Goal: Task Accomplishment & Management: Use online tool/utility

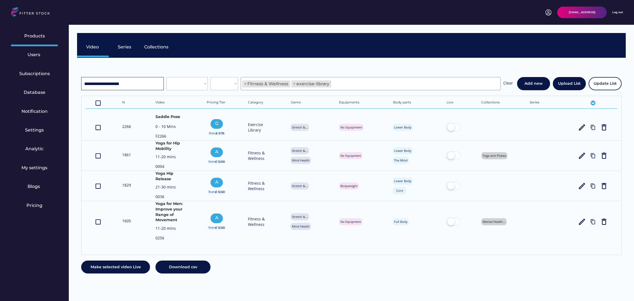
select select "**********"
click at [119, 81] on input "input" at bounding box center [122, 83] width 83 height 13
click at [287, 277] on div "**********" at bounding box center [351, 170] width 549 height 224
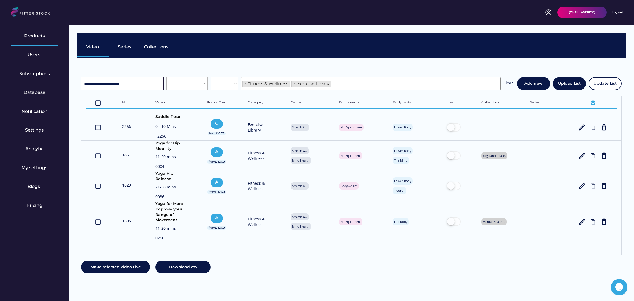
click at [141, 87] on input "input" at bounding box center [122, 83] width 83 height 13
click at [145, 83] on input "input" at bounding box center [122, 83] width 83 height 13
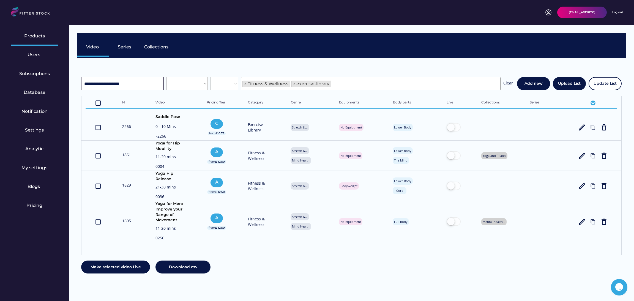
click at [145, 83] on input "input" at bounding box center [122, 83] width 83 height 13
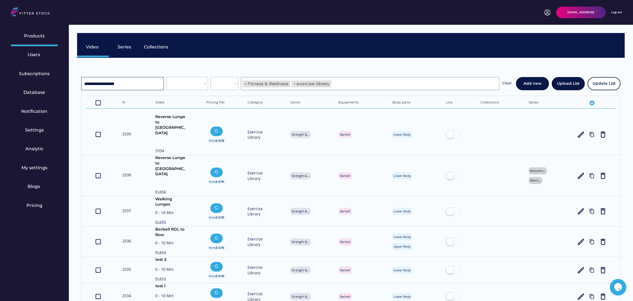
type input "**********"
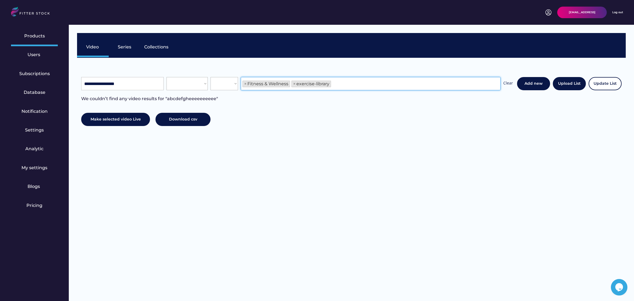
click at [360, 83] on ul "× Fitness & Wellness × exercise-library" at bounding box center [370, 83] width 259 height 8
click at [212, 99] on div "We couldn’t find any video results for "abcdefgheeeeeeeeee"" at bounding box center [149, 102] width 137 height 12
click at [214, 98] on div "We couldn’t find any video results for "abcdefgheeeeeeeeee"" at bounding box center [149, 102] width 137 height 12
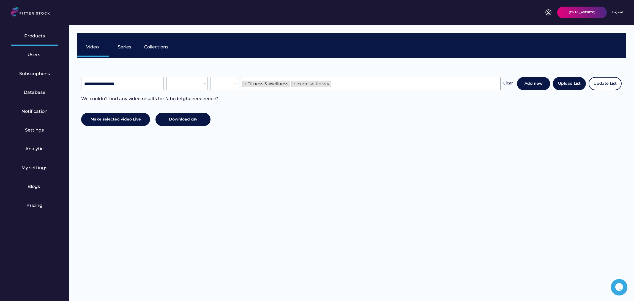
click at [209, 78] on div "**********" at bounding box center [297, 83] width 432 height 13
click at [123, 48] on div "Series" at bounding box center [125, 47] width 14 height 6
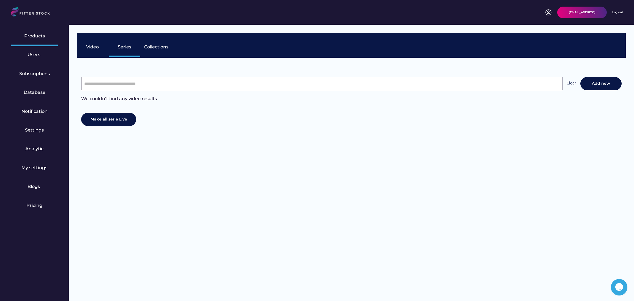
click at [257, 89] on input "input" at bounding box center [321, 83] width 481 height 13
click at [252, 66] on div "Clear Add new We couldn’t find any video results Make all serie Live" at bounding box center [351, 96] width 549 height 77
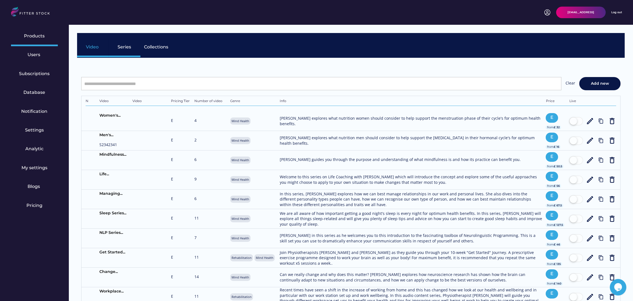
click at [80, 49] on div "Video" at bounding box center [93, 48] width 32 height 19
select select "**********"
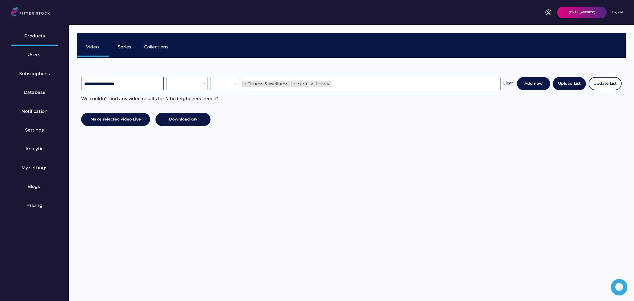
click at [129, 80] on input "input" at bounding box center [122, 83] width 83 height 13
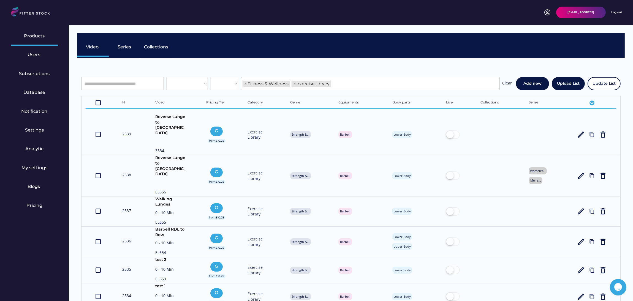
click at [134, 78] on input "input" at bounding box center [122, 83] width 83 height 13
click at [133, 79] on input "input" at bounding box center [122, 83] width 83 height 13
click at [121, 88] on input "input" at bounding box center [122, 83] width 83 height 13
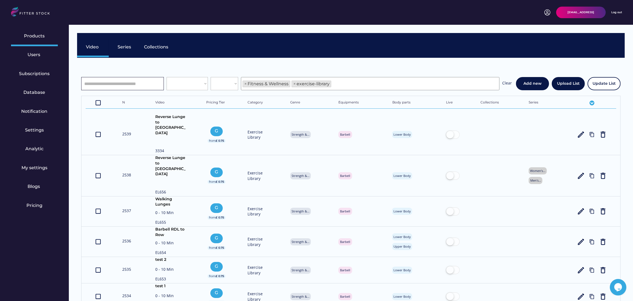
click at [188, 84] on select "**********" at bounding box center [187, 83] width 41 height 13
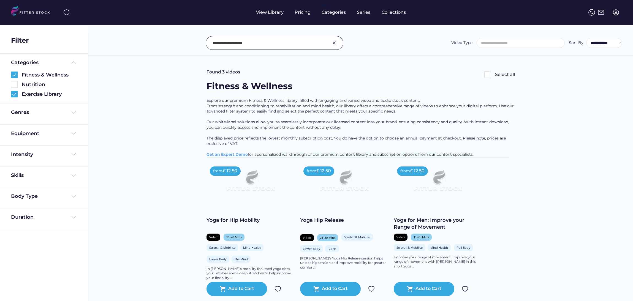
select select
select select "**********"
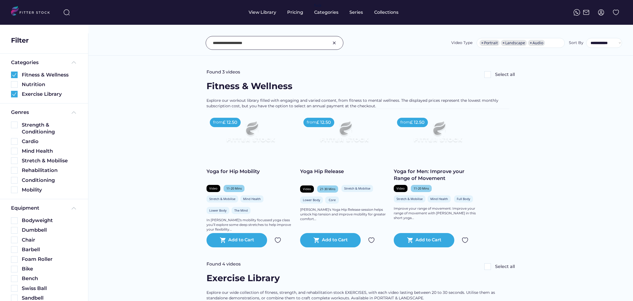
select select "**********"
drag, startPoint x: 70, startPoint y: 76, endPoint x: 20, endPoint y: 73, distance: 49.9
click at [20, 73] on div "Fitness & Wellness" at bounding box center [44, 75] width 66 height 7
copy div "Fitness & Wellness"
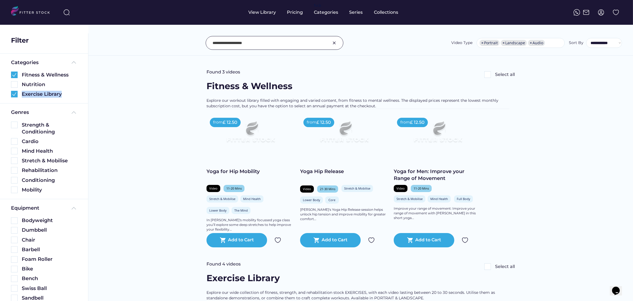
drag, startPoint x: 64, startPoint y: 92, endPoint x: 21, endPoint y: 98, distance: 43.1
click at [21, 98] on div "Categories Fitness & Wellness Nutrition Exercise Library" at bounding box center [44, 79] width 88 height 50
copy div "Exercise Library"
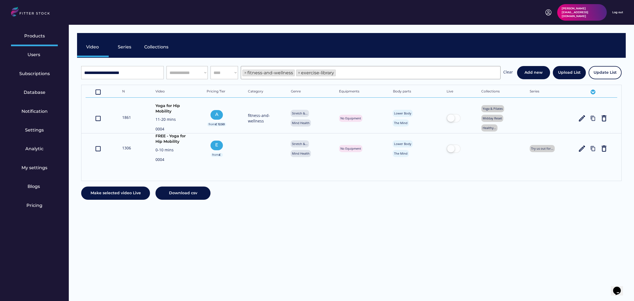
scroll to position [9, 0]
click at [127, 46] on div "Series" at bounding box center [125, 47] width 14 height 6
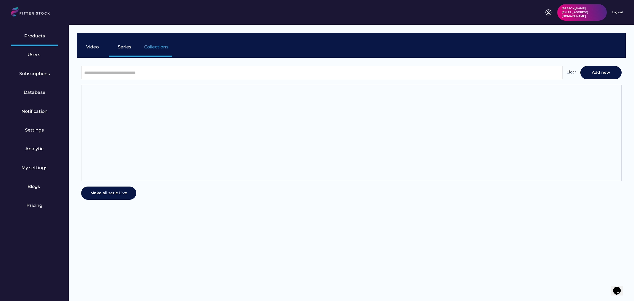
click at [94, 42] on div "Video" at bounding box center [93, 48] width 32 height 19
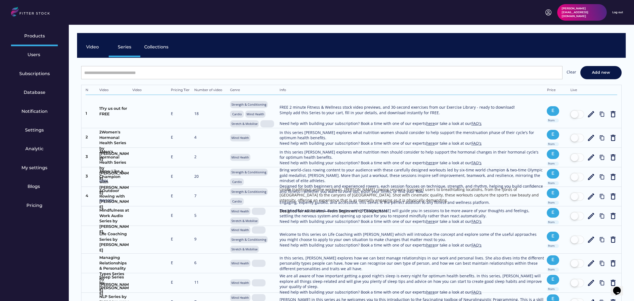
select select "**********"
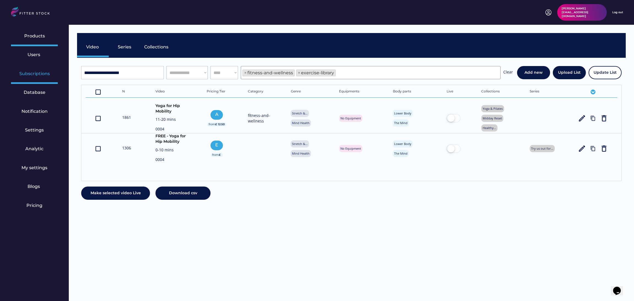
click at [27, 73] on div "Subscriptions" at bounding box center [34, 74] width 31 height 6
select select "******"
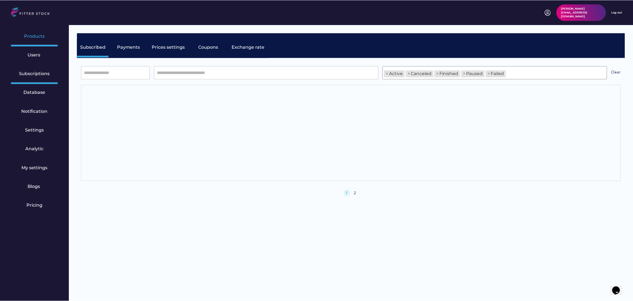
scroll to position [19, 0]
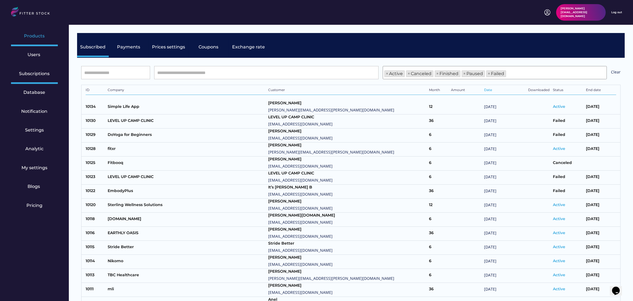
click at [37, 32] on div "Products" at bounding box center [34, 37] width 47 height 19
select select "**********"
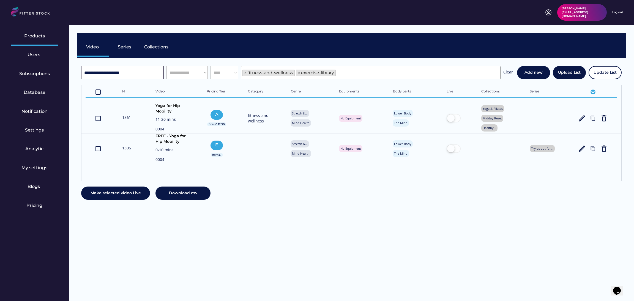
click at [137, 73] on input "input" at bounding box center [122, 72] width 83 height 13
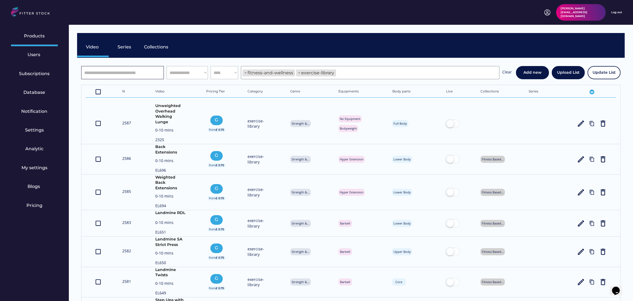
click at [326, 39] on div "Video Series Collections" at bounding box center [351, 45] width 548 height 25
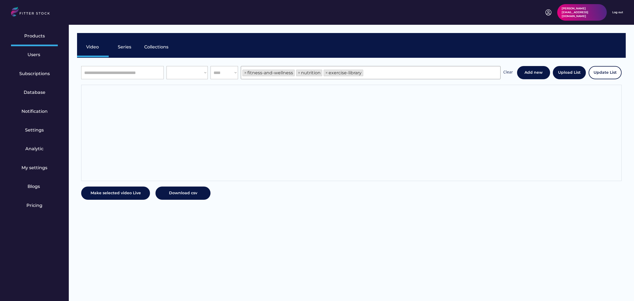
scroll to position [9, 0]
select select "**********"
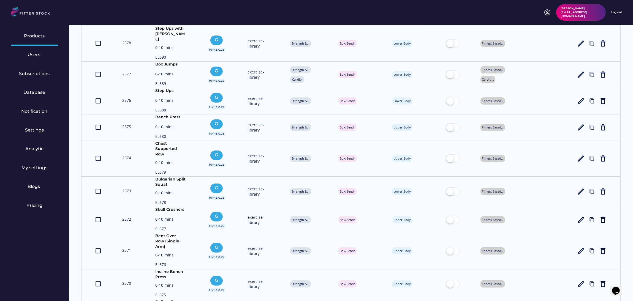
scroll to position [0, 0]
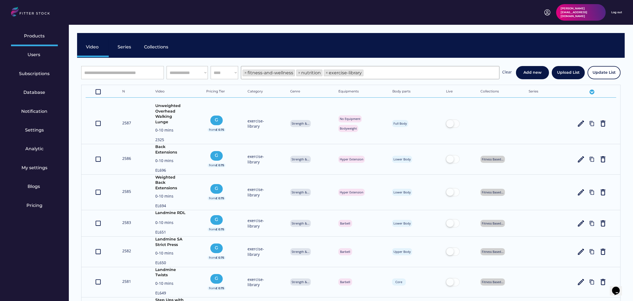
click at [222, 71] on select "**** **** ********" at bounding box center [225, 72] width 28 height 13
click at [227, 73] on select "**** **** ********" at bounding box center [225, 72] width 28 height 13
click at [180, 69] on select "**********" at bounding box center [187, 72] width 41 height 13
click at [257, 49] on div "Video Series Collections" at bounding box center [351, 45] width 548 height 25
click at [101, 73] on input "input" at bounding box center [122, 72] width 83 height 13
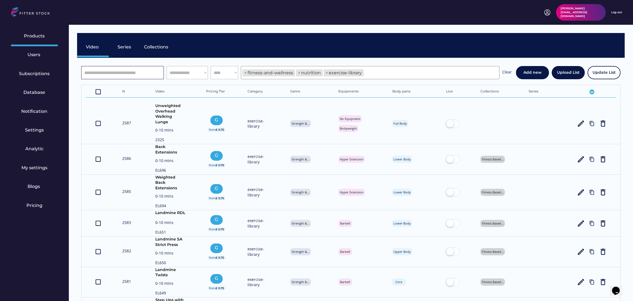
click at [252, 38] on div "Video Series Collections" at bounding box center [351, 45] width 548 height 25
click at [129, 47] on div "Series" at bounding box center [125, 47] width 14 height 6
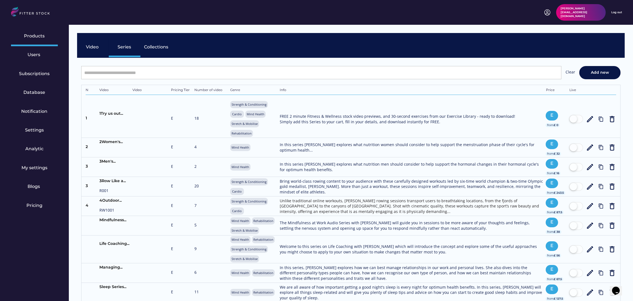
click at [89, 42] on div "Video" at bounding box center [93, 48] width 32 height 19
click at [90, 46] on div "Video" at bounding box center [93, 47] width 14 height 6
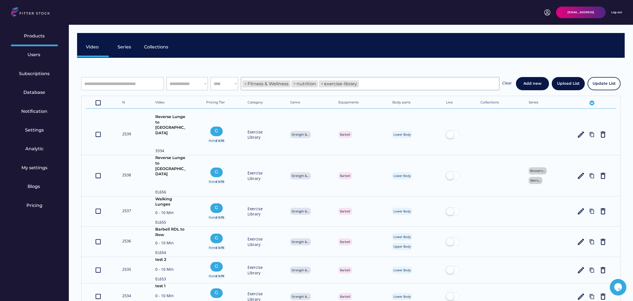
click at [220, 84] on select "**** **** ********" at bounding box center [225, 83] width 28 height 13
click at [183, 78] on select "**********" at bounding box center [187, 83] width 41 height 13
click at [506, 81] on div "Clear" at bounding box center [507, 83] width 10 height 7
click at [508, 81] on div "Clear" at bounding box center [507, 83] width 10 height 7
click at [91, 84] on input "input" at bounding box center [122, 83] width 83 height 13
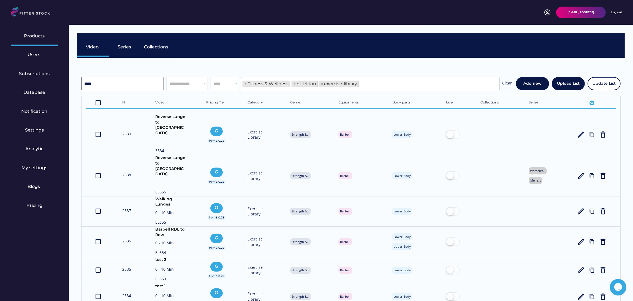
type input "****"
click at [267, 57] on div "Video Series Collections" at bounding box center [351, 45] width 548 height 25
click at [145, 84] on input "input" at bounding box center [122, 83] width 83 height 13
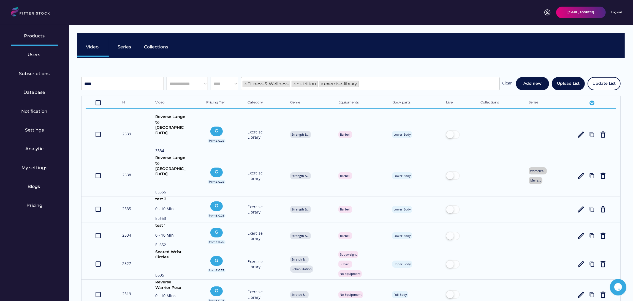
click at [289, 35] on div "Video Series Collections" at bounding box center [351, 45] width 548 height 25
click at [506, 81] on div "Clear" at bounding box center [507, 83] width 10 height 7
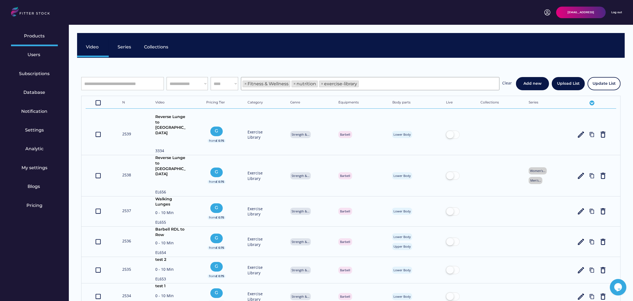
click at [122, 42] on div "Series" at bounding box center [125, 48] width 32 height 19
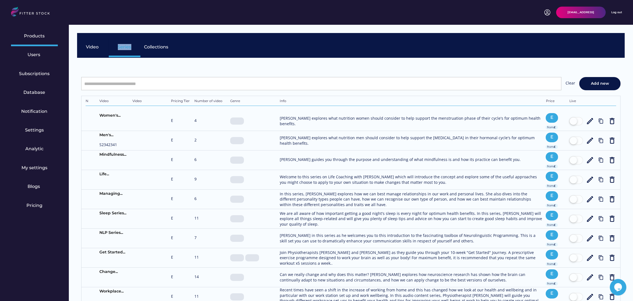
drag, startPoint x: 131, startPoint y: 45, endPoint x: 113, endPoint y: 48, distance: 17.6
click at [113, 48] on div "Series" at bounding box center [125, 48] width 32 height 19
copy div "Series"
click at [356, 12] on div "[EMAIL_ADDRESS] Log out" at bounding box center [316, 13] width 611 height 12
click at [326, 74] on div "Clear Add new We couldn’t find any video results N Video Video Pricing Tier Num…" at bounding box center [351, 269] width 548 height 422
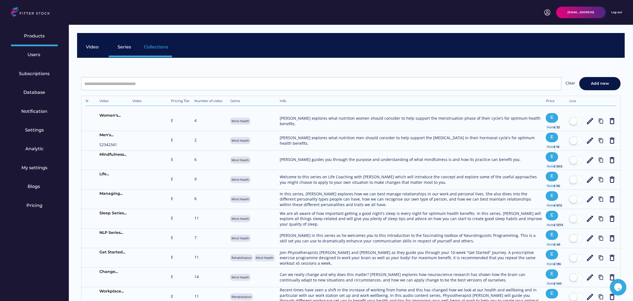
click at [156, 48] on div "Collections" at bounding box center [156, 47] width 24 height 6
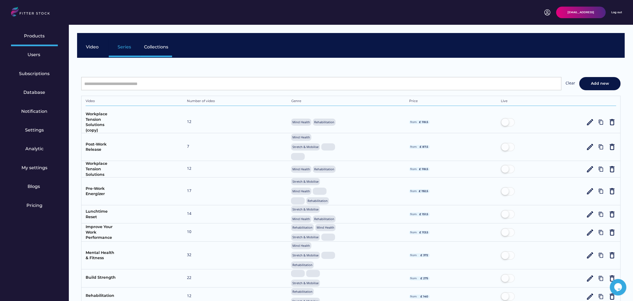
click at [123, 45] on div "Series" at bounding box center [125, 47] width 14 height 6
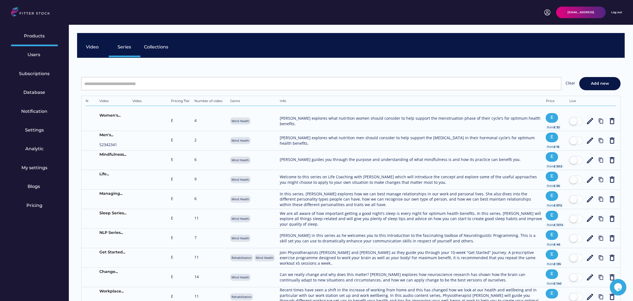
click at [272, 57] on div "Video Series Collections" at bounding box center [351, 45] width 548 height 25
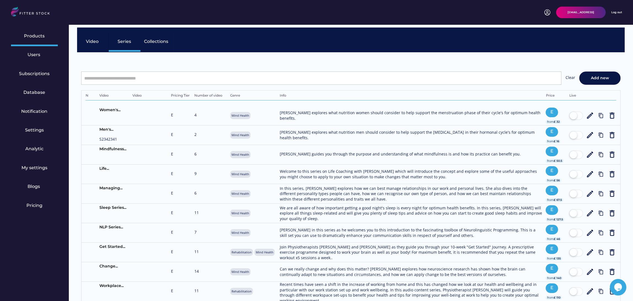
scroll to position [187, 0]
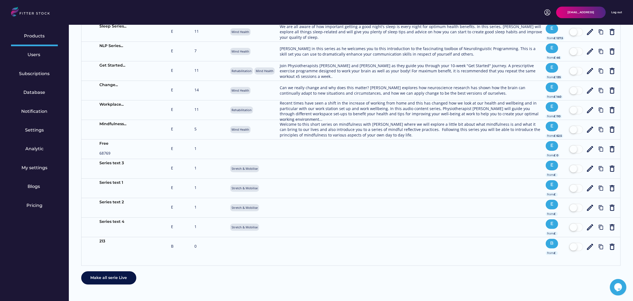
click at [617, 287] on icon "$i18n('chat', 'chat_widget')" at bounding box center [618, 287] width 8 height 8
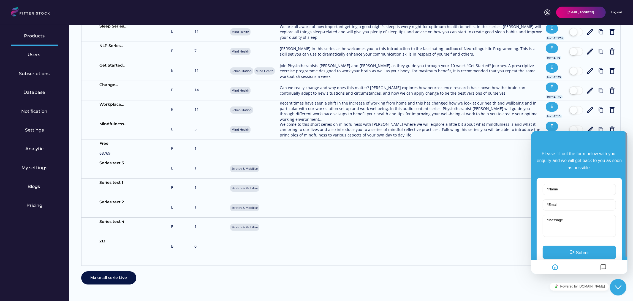
click at [617, 287] on icon "Close Chat This icon closes the chat window." at bounding box center [617, 287] width 7 height 7
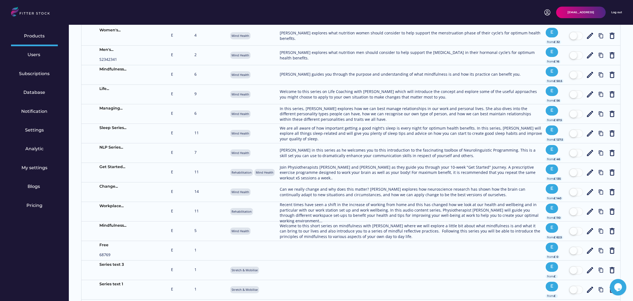
scroll to position [0, 0]
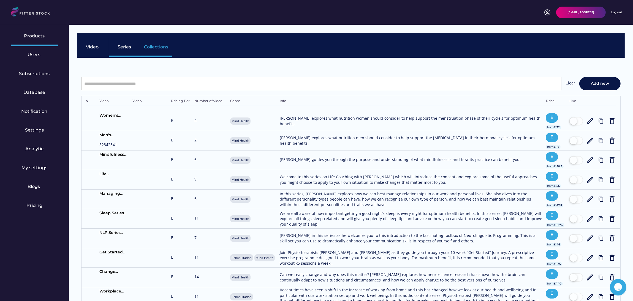
click at [166, 50] on div "Collections" at bounding box center [156, 48] width 32 height 19
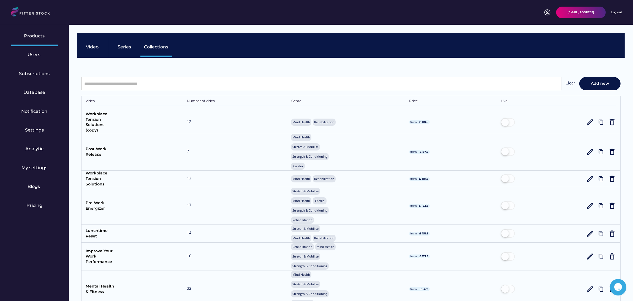
click at [265, 50] on div "Video Series Collections" at bounding box center [351, 45] width 548 height 25
click at [119, 42] on div "Series" at bounding box center [125, 48] width 32 height 19
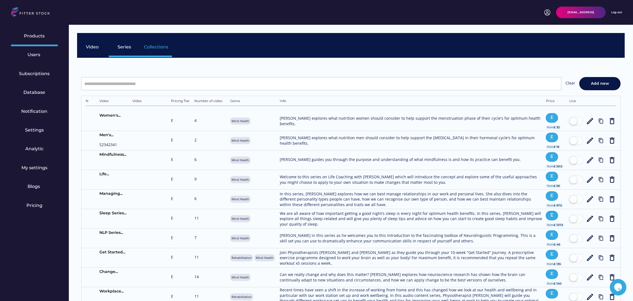
click at [164, 46] on div "Collections" at bounding box center [156, 47] width 24 height 6
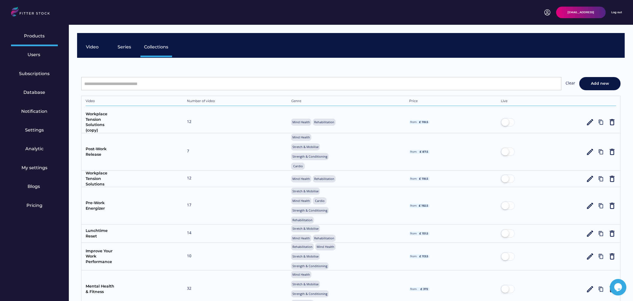
click at [228, 56] on div "Video Series Collections" at bounding box center [351, 45] width 548 height 25
click at [275, 64] on div "Clear Add new We couldn’t find any video results Video Number of video Genre Pr…" at bounding box center [351, 247] width 548 height 379
click at [87, 45] on div "Video" at bounding box center [93, 47] width 14 height 6
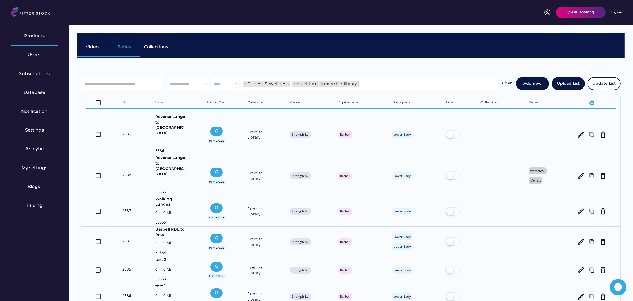
click at [123, 45] on div "Series" at bounding box center [125, 47] width 14 height 6
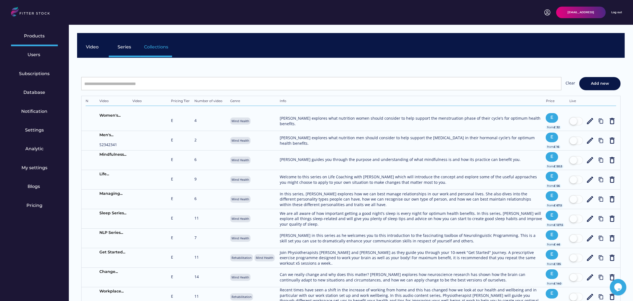
click at [157, 45] on div "Collections" at bounding box center [156, 47] width 24 height 6
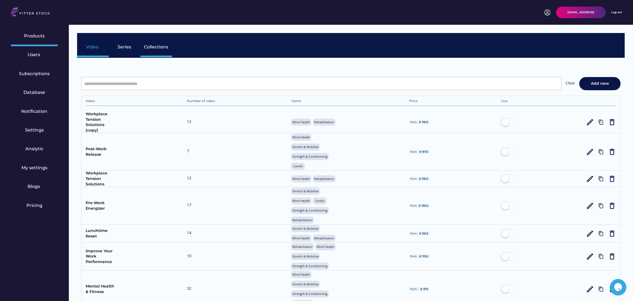
click at [90, 47] on div "Video" at bounding box center [93, 47] width 14 height 6
select select "**********"
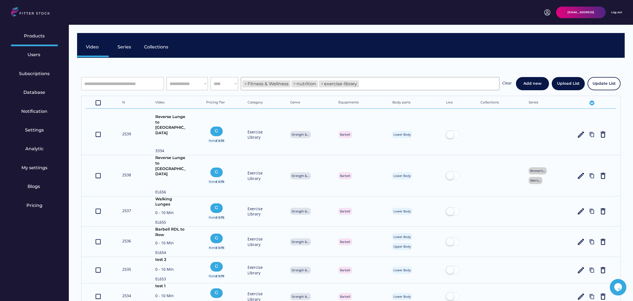
click at [254, 44] on div "Video Series Collections" at bounding box center [351, 45] width 548 height 25
click at [276, 40] on div "Video Series Collections" at bounding box center [351, 45] width 548 height 25
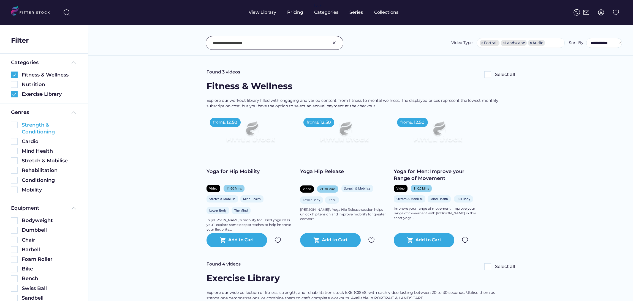
select select "**********"
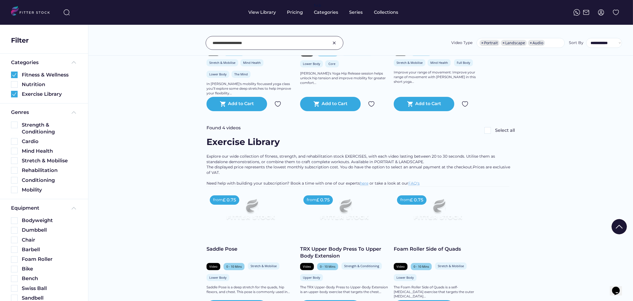
scroll to position [0, 0]
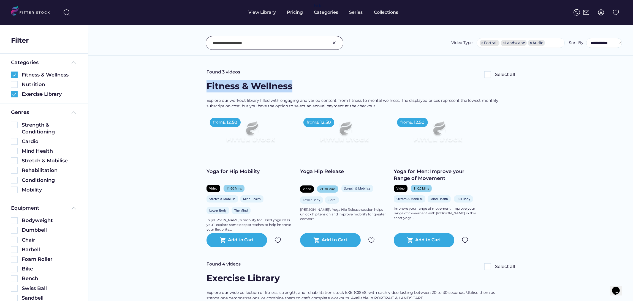
drag, startPoint x: 298, startPoint y: 83, endPoint x: 200, endPoint y: 82, distance: 98.8
copy div "Fitness & Wellness"
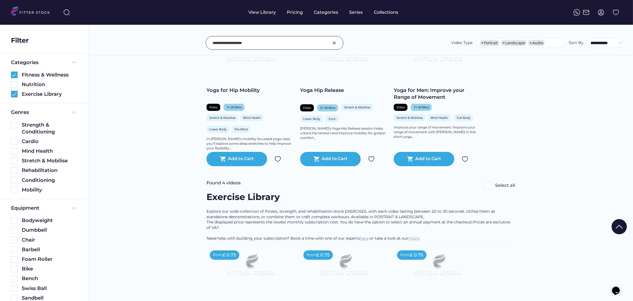
scroll to position [83, 0]
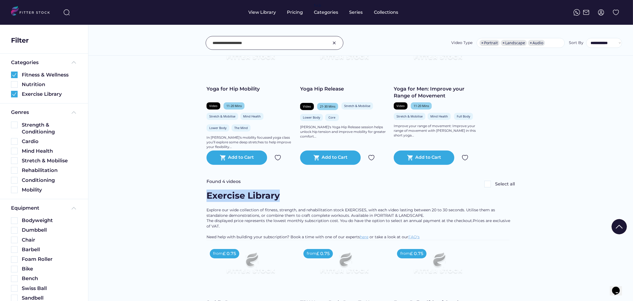
drag, startPoint x: 284, startPoint y: 195, endPoint x: 206, endPoint y: 195, distance: 77.6
click at [206, 195] on div "Exercise Library See more" at bounding box center [360, 199] width 308 height 18
copy div "Exercise Library"
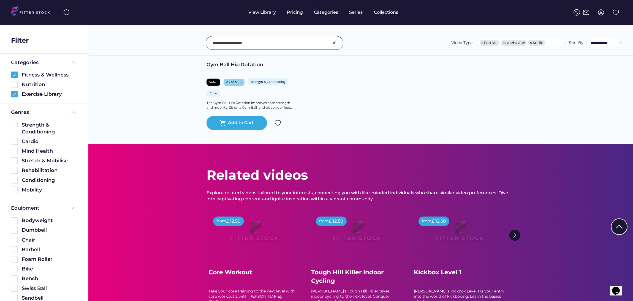
scroll to position [537, 0]
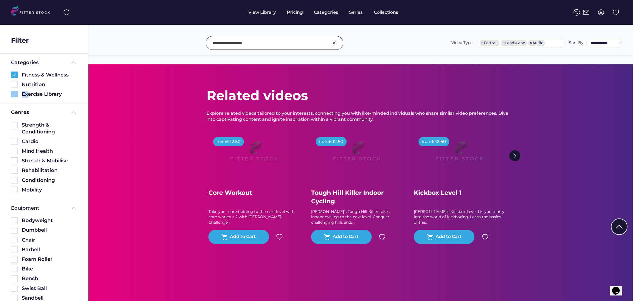
drag, startPoint x: 50, startPoint y: 86, endPoint x: 28, endPoint y: 89, distance: 21.7
click at [28, 89] on div "Fitness & Wellness Nutrition Exercise Library" at bounding box center [44, 83] width 66 height 29
click at [143, 86] on div "Related videos Explore related videos tailored to your interests, connecting yo…" at bounding box center [360, 186] width 544 height 244
drag, startPoint x: 52, startPoint y: 86, endPoint x: 37, endPoint y: 90, distance: 15.4
click at [37, 90] on div "Fitness & Wellness Nutrition Exercise Library" at bounding box center [44, 83] width 66 height 29
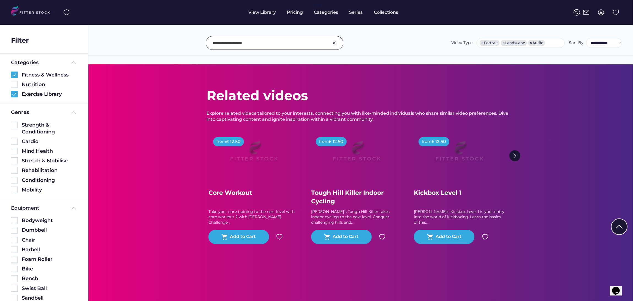
click at [138, 96] on div "Related videos Explore related videos tailored to your interests, connecting yo…" at bounding box center [360, 186] width 544 height 244
drag, startPoint x: 47, startPoint y: 83, endPoint x: 18, endPoint y: 82, distance: 28.4
click at [18, 82] on div "Nutrition" at bounding box center [44, 84] width 66 height 7
drag, startPoint x: 54, startPoint y: 83, endPoint x: 22, endPoint y: 83, distance: 31.7
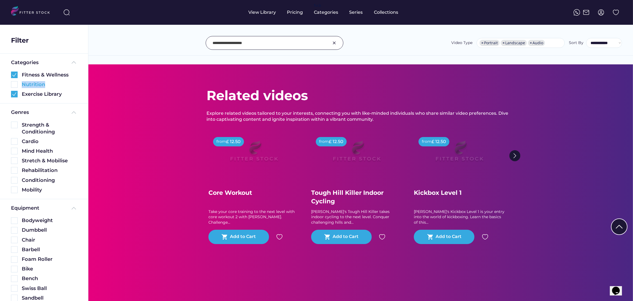
click at [22, 83] on div "Nutrition" at bounding box center [49, 84] width 55 height 7
copy div "Nutrition"
